Goal: Find specific page/section: Find specific page/section

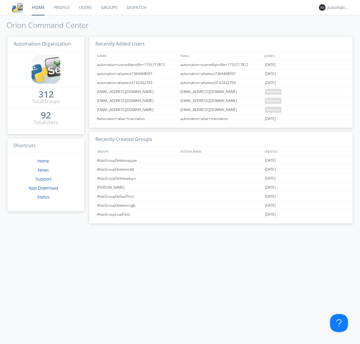
click at [136, 8] on link "Dispatch" at bounding box center [136, 7] width 29 height 15
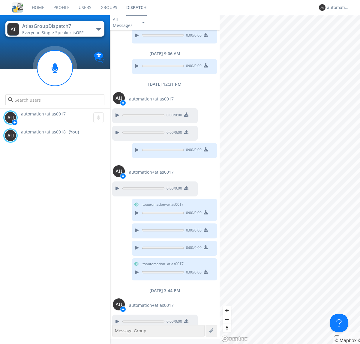
scroll to position [251, 0]
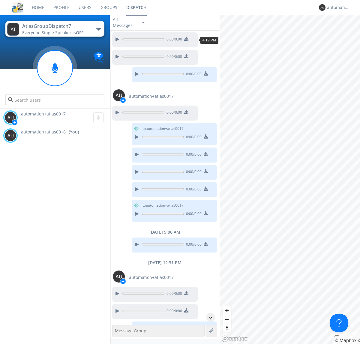
scroll to position [29, 0]
click at [208, 318] on div "^" at bounding box center [210, 317] width 9 height 9
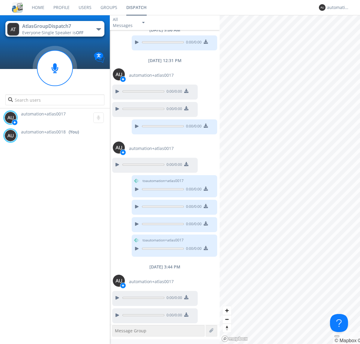
scroll to position [233, 0]
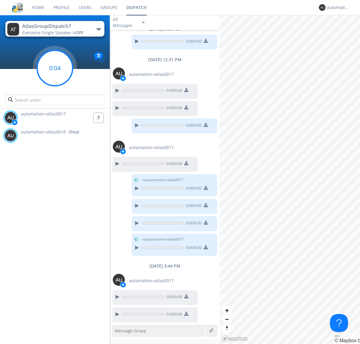
click at [55, 68] on g at bounding box center [54, 67] width 35 height 35
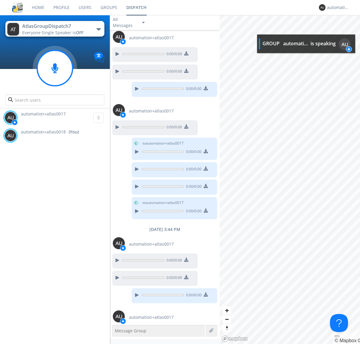
scroll to position [289, 0]
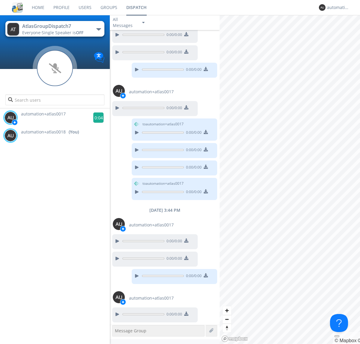
click at [96, 118] on g at bounding box center [98, 118] width 11 height 11
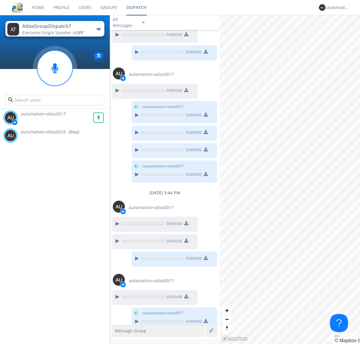
scroll to position [313, 0]
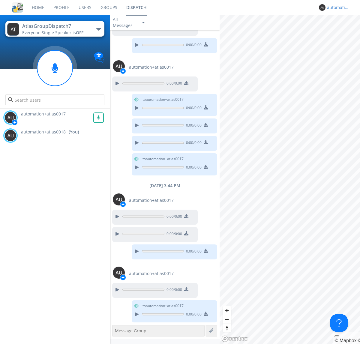
click at [337, 8] on div "automation+atlas0018" at bounding box center [338, 8] width 23 height 6
